Goal: Task Accomplishment & Management: Use online tool/utility

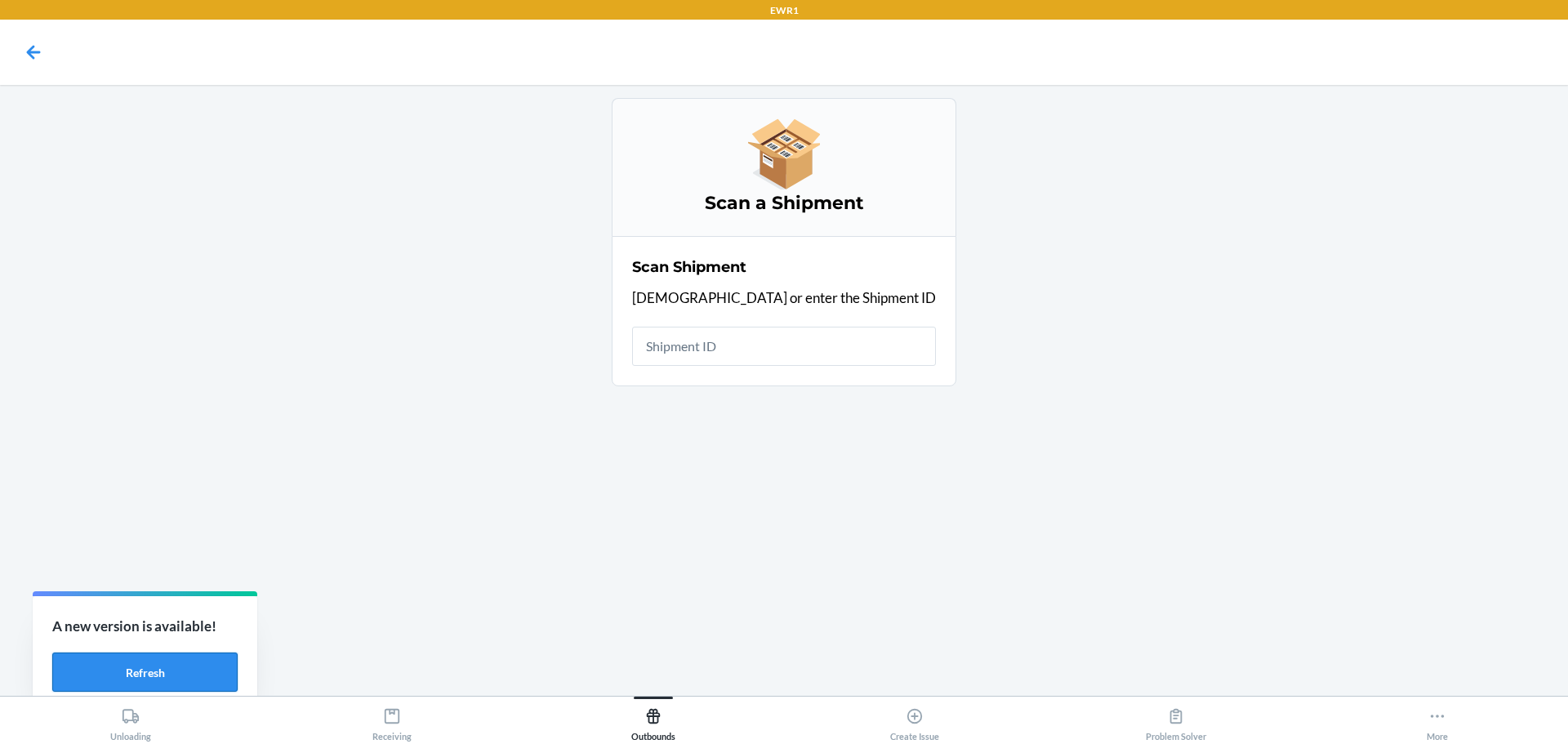
click at [196, 663] on button "Refresh" at bounding box center [145, 673] width 185 height 40
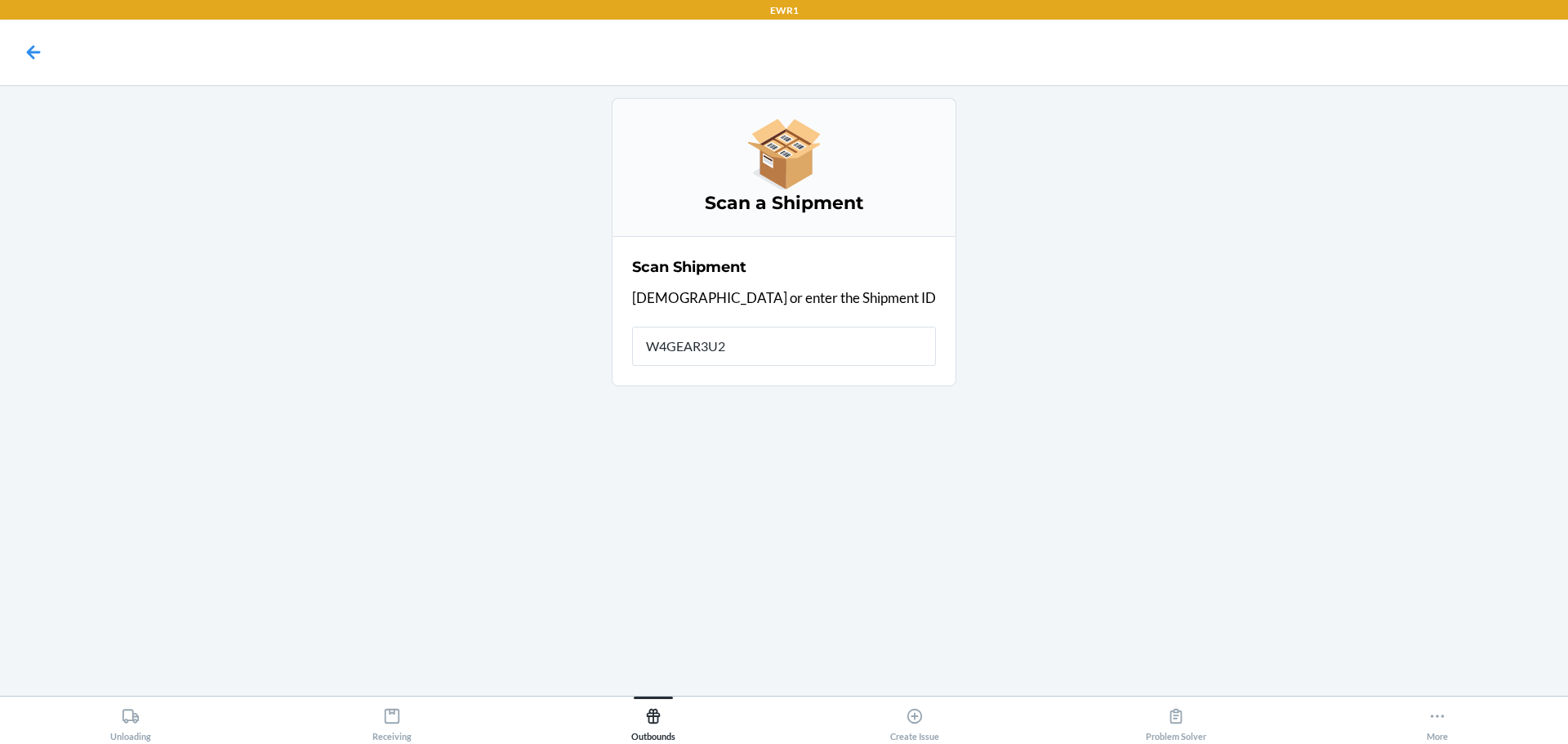
type input "W4GEAR3U2Q"
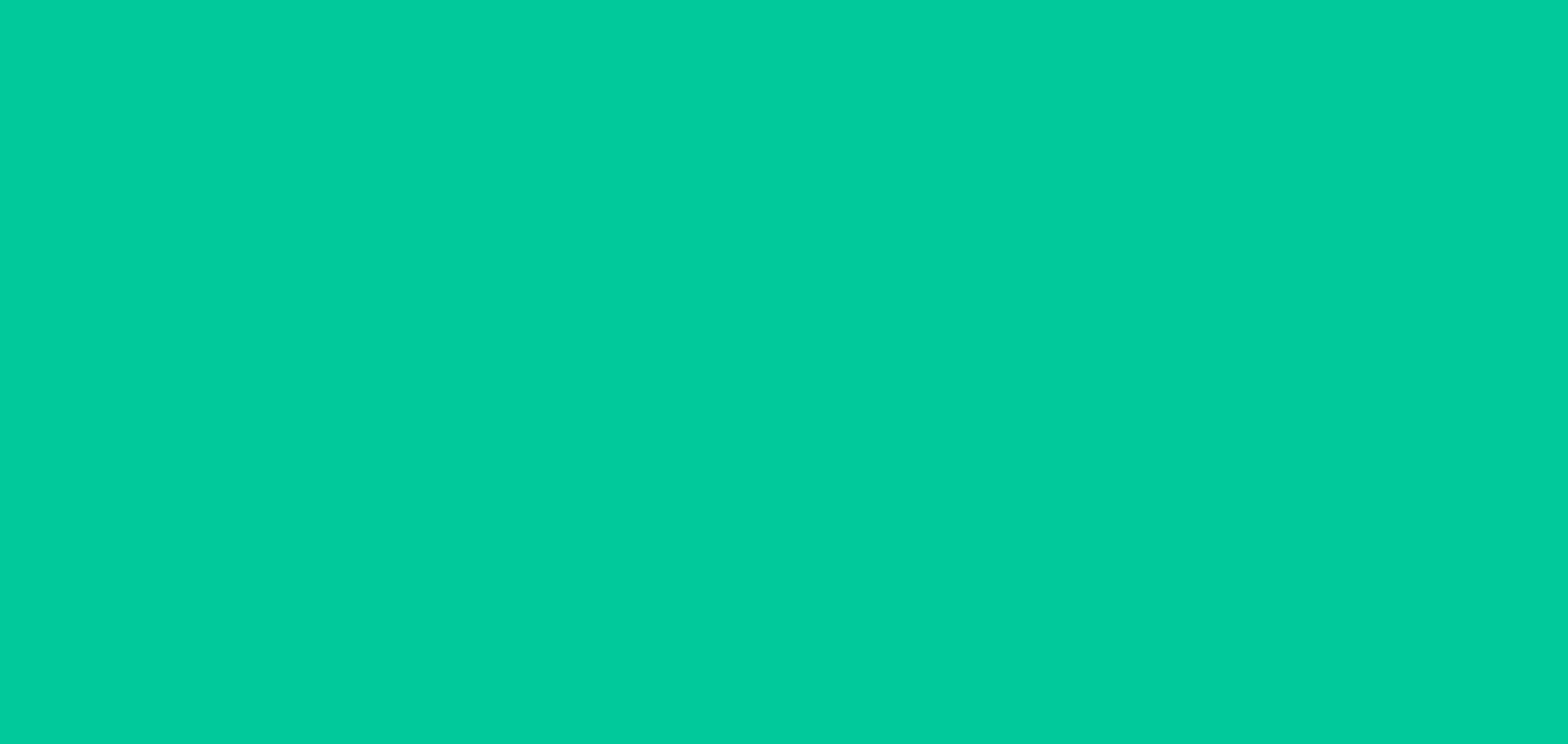
type input "[DATE]"
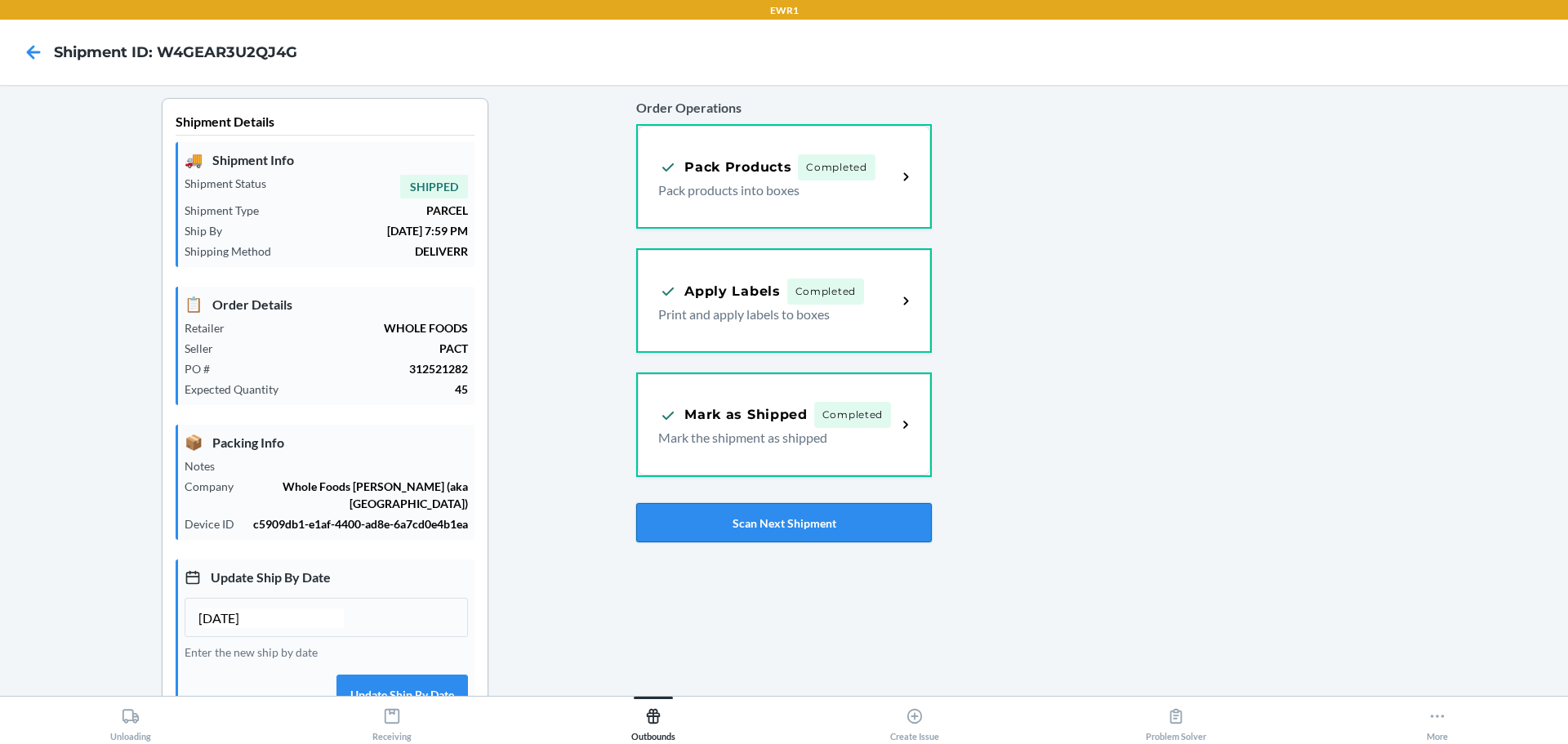
click at [770, 522] on button "Scan Next Shipment" at bounding box center [784, 523] width 295 height 40
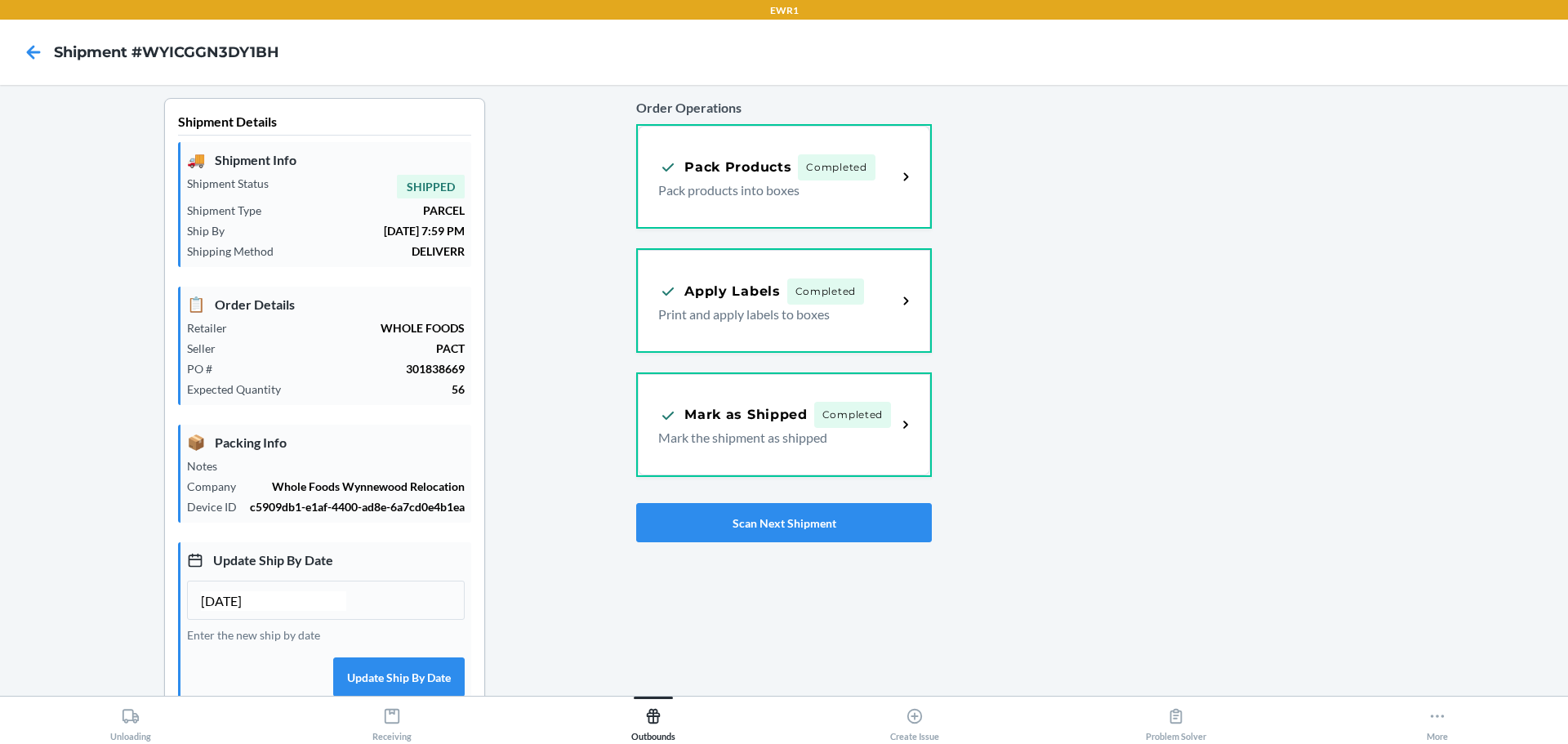
click at [874, 545] on div "Order Operations Pack Products Completed Pack products into boxes Apply Labels …" at bounding box center [784, 320] width 295 height 457
click at [874, 541] on button "Scan Next Shipment" at bounding box center [784, 523] width 295 height 40
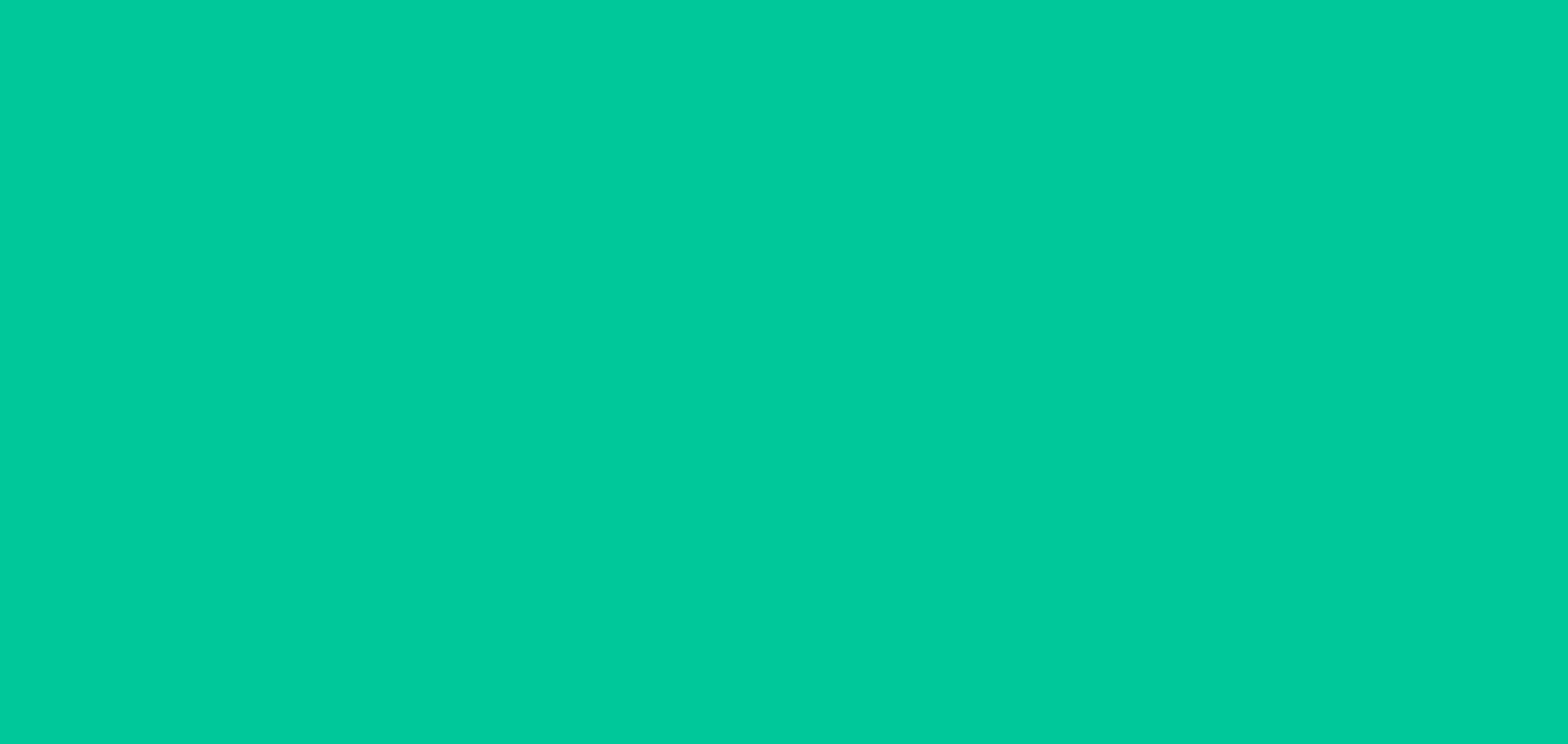
type input "[DATE]"
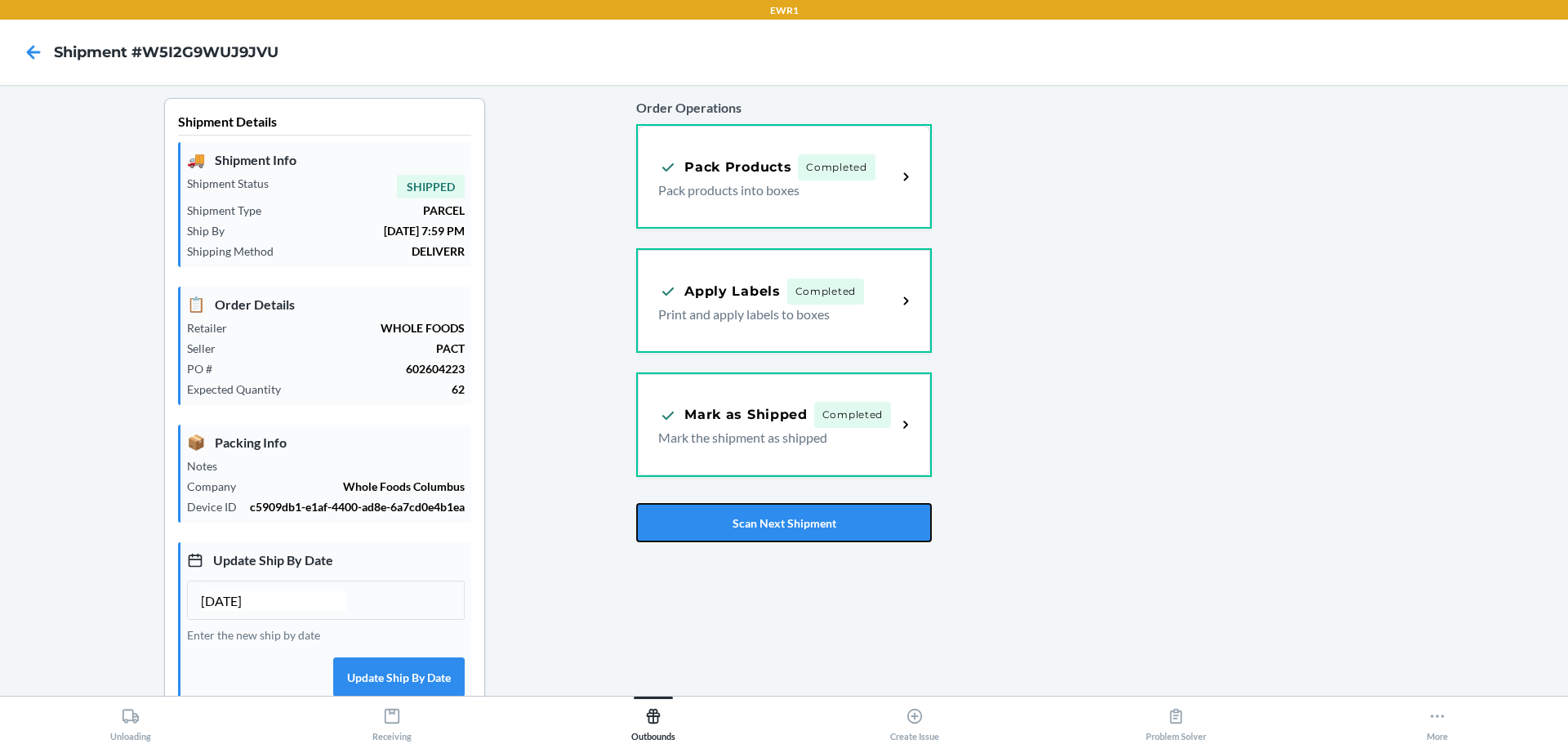
click at [874, 541] on button "Scan Next Shipment" at bounding box center [784, 523] width 295 height 40
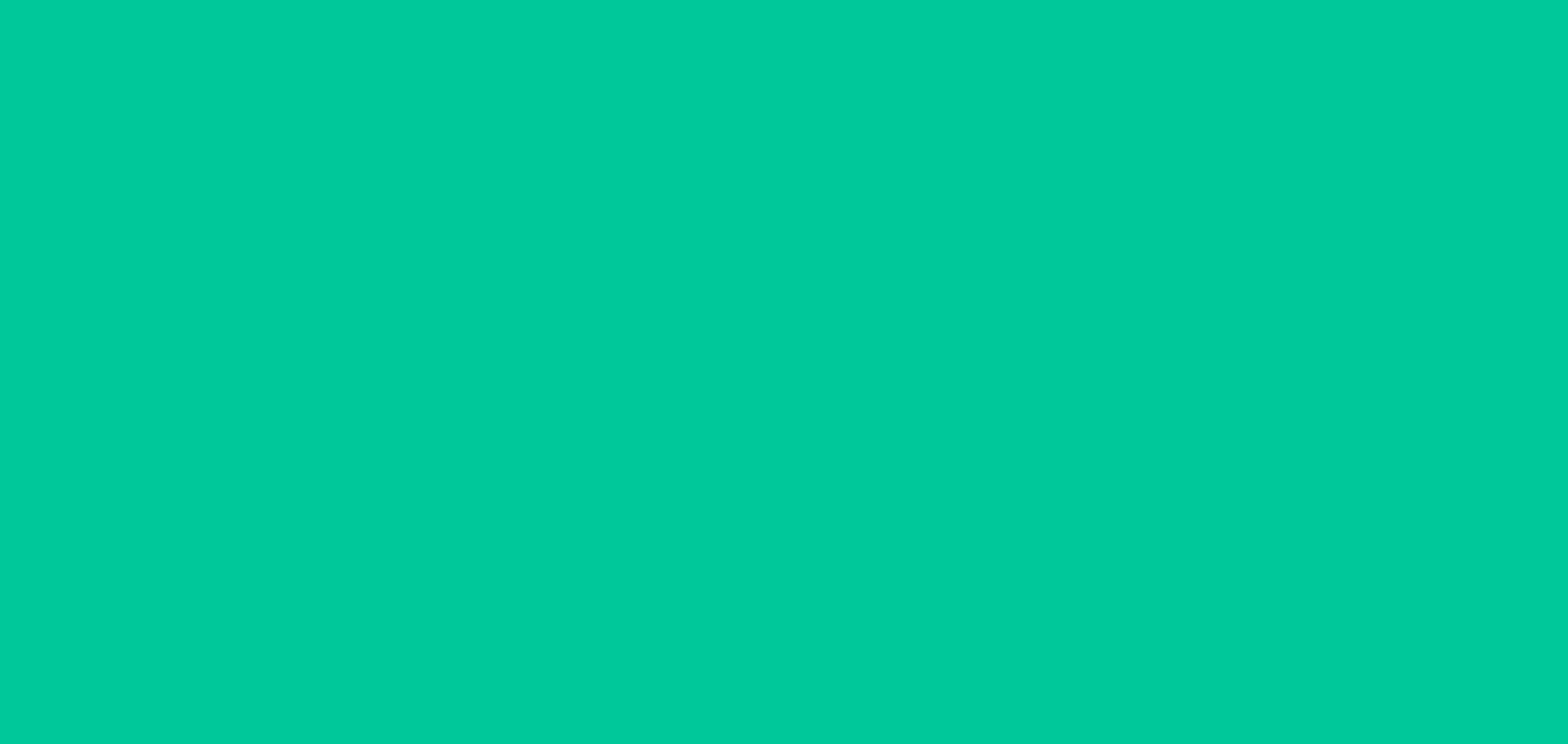
type input "[DATE]"
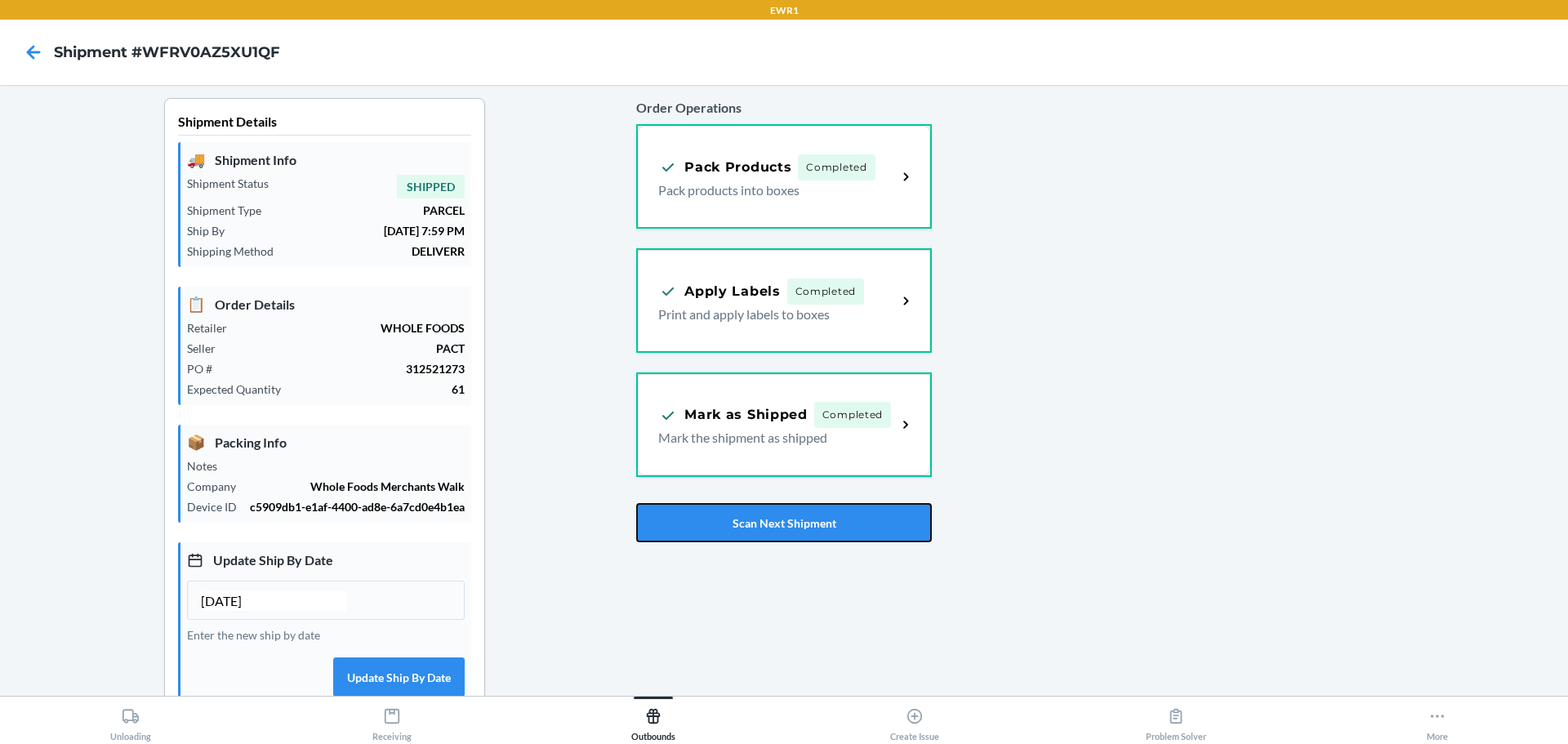
click at [874, 541] on button "Scan Next Shipment" at bounding box center [784, 523] width 295 height 40
